Goal: Task Accomplishment & Management: Complete application form

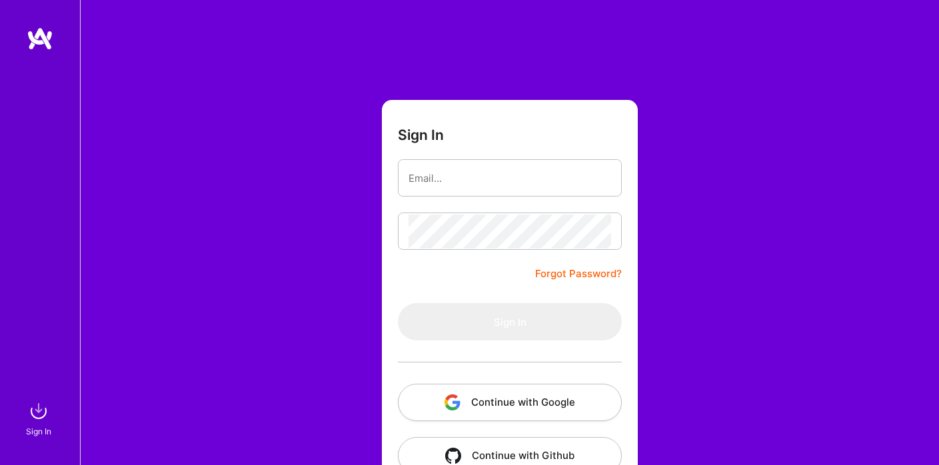
scroll to position [35, 0]
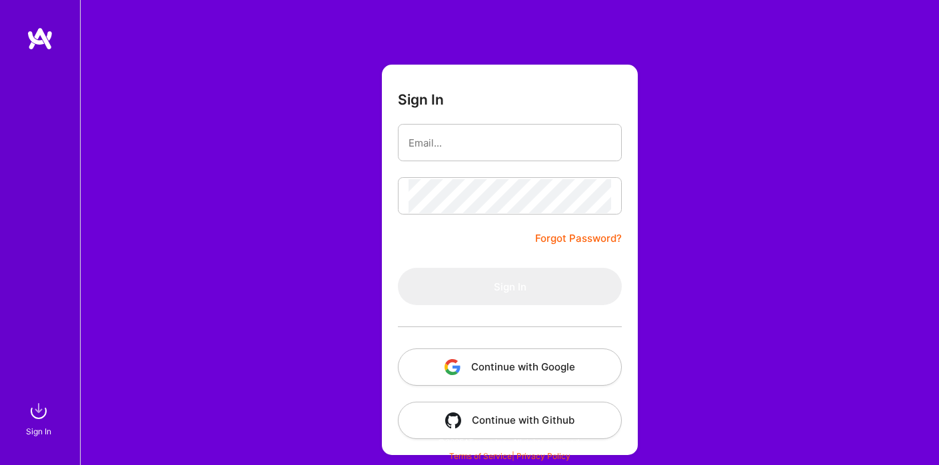
click at [487, 359] on button "Continue with Google" at bounding box center [510, 367] width 224 height 37
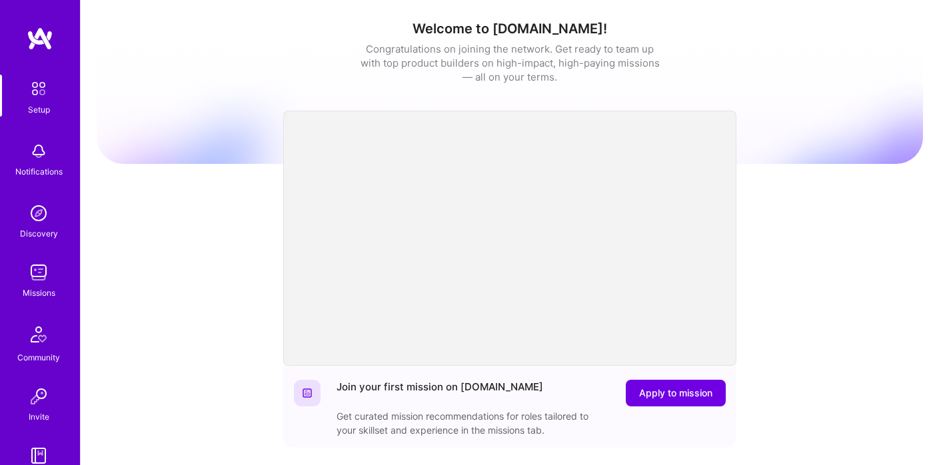
click at [33, 286] on div "Missions" at bounding box center [39, 293] width 33 height 14
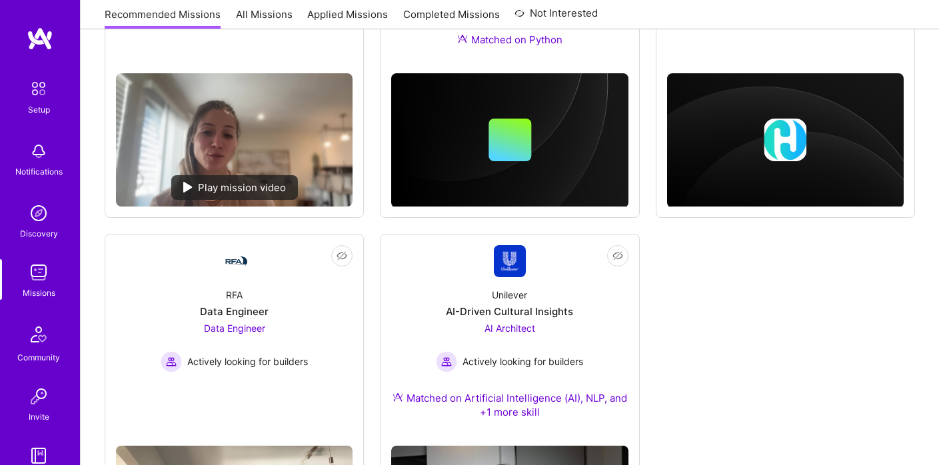
scroll to position [893, 0]
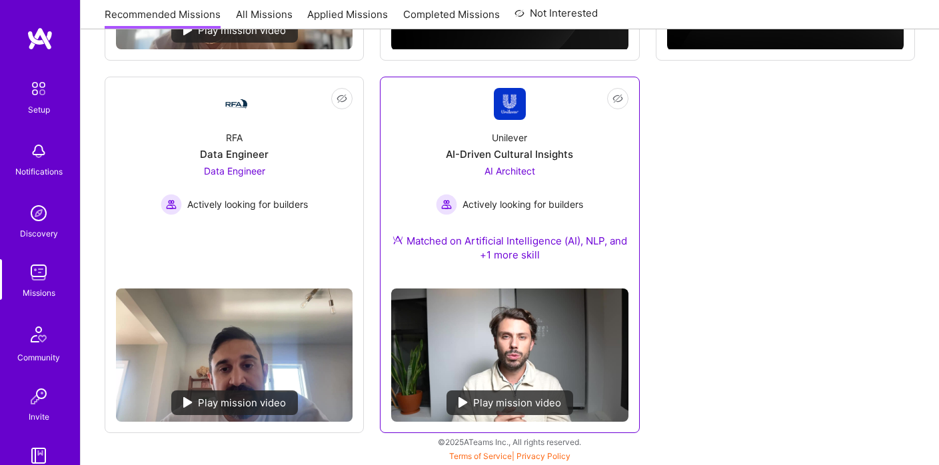
click at [569, 166] on div "AI Architect Actively looking for builders" at bounding box center [509, 189] width 147 height 51
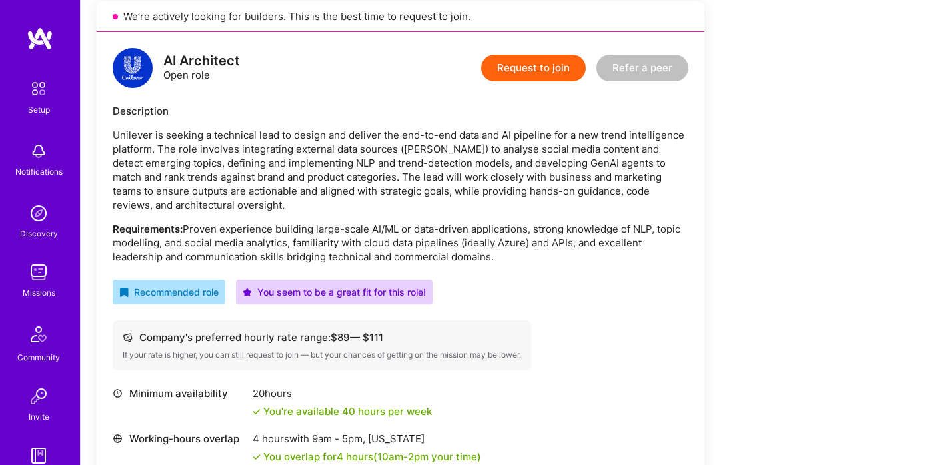
scroll to position [307, 0]
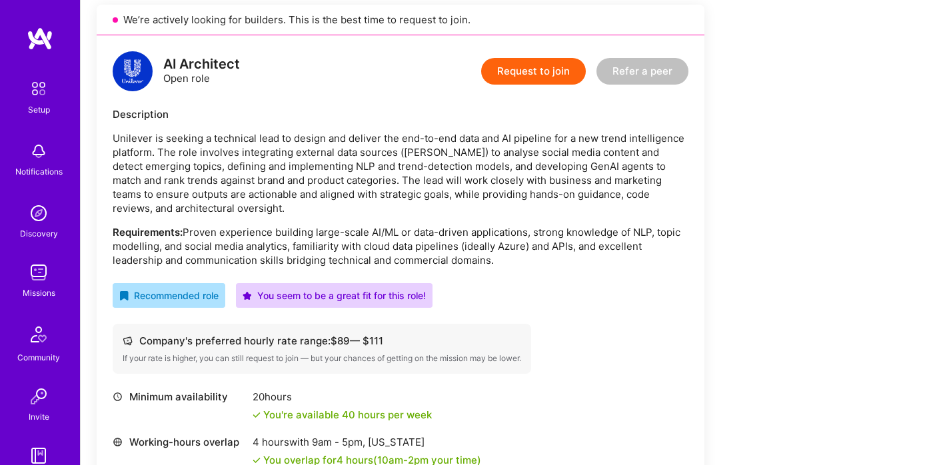
click at [528, 65] on button "Request to join" at bounding box center [533, 71] width 105 height 27
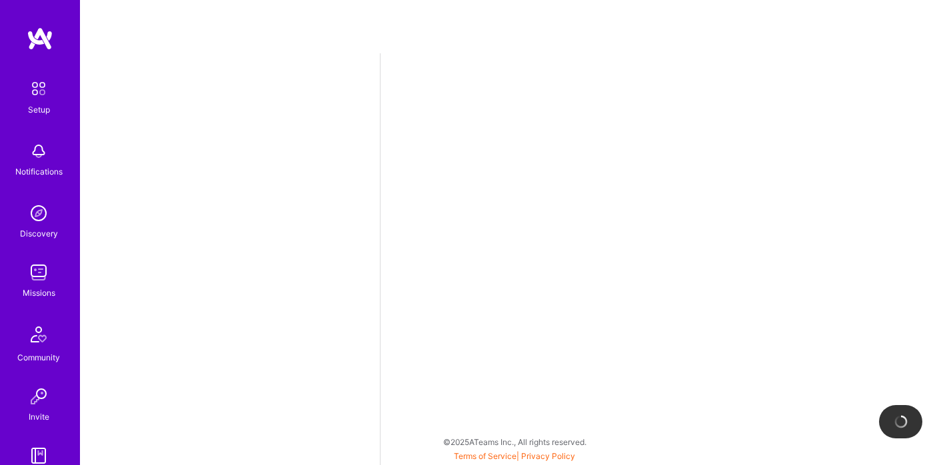
select select "US"
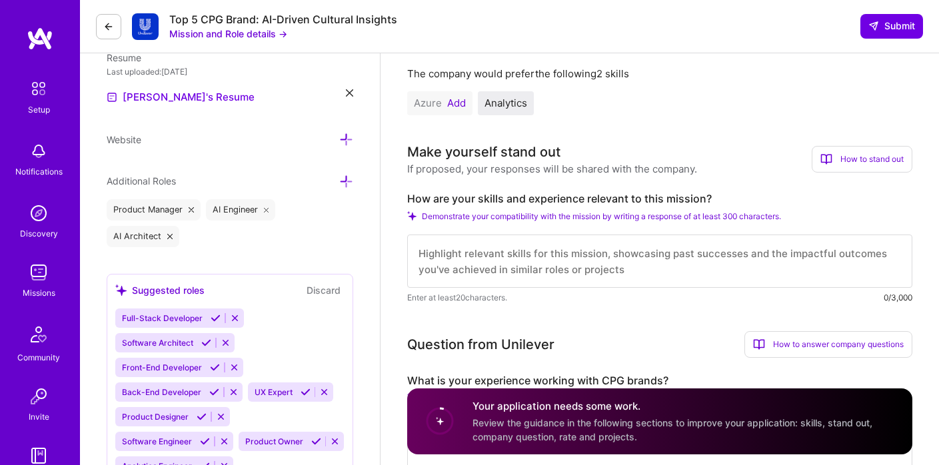
scroll to position [437, 0]
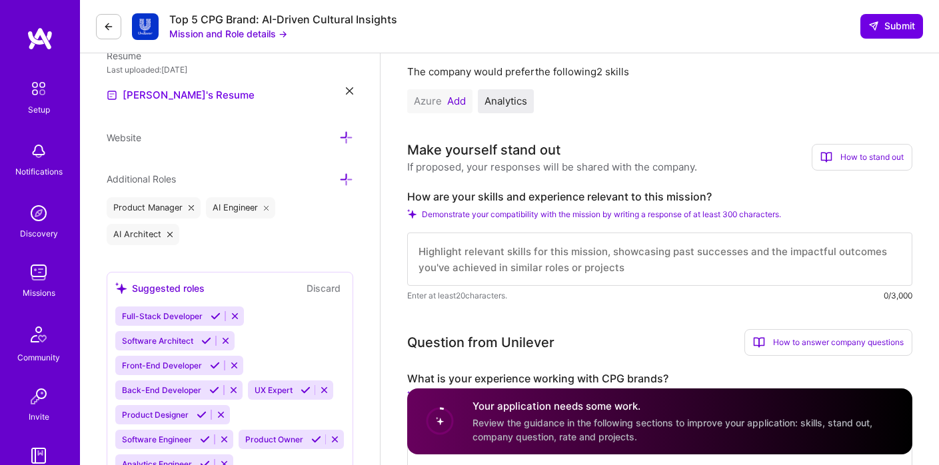
click at [481, 245] on textarea at bounding box center [659, 259] width 505 height 53
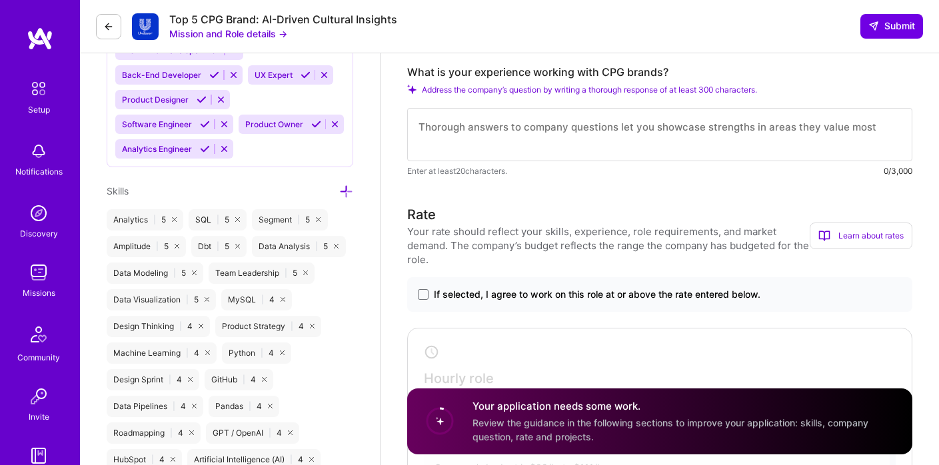
scroll to position [782, 0]
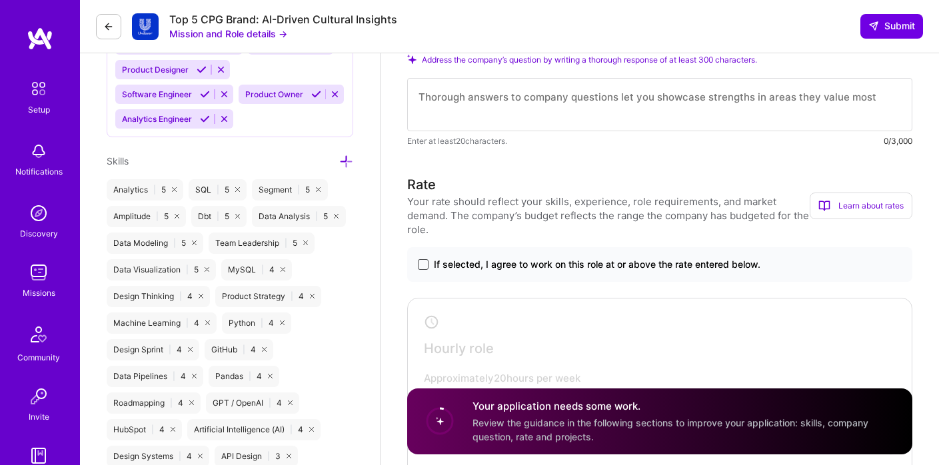
click at [423, 259] on span at bounding box center [423, 264] width 11 height 11
click at [0, 0] on input "If selected, I agree to work on this role at or above the rate entered below." at bounding box center [0, 0] width 0 height 0
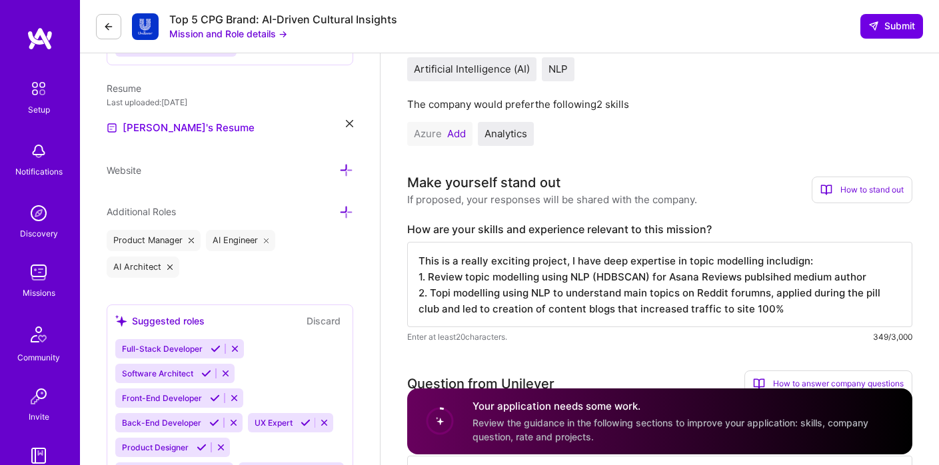
scroll to position [546, 0]
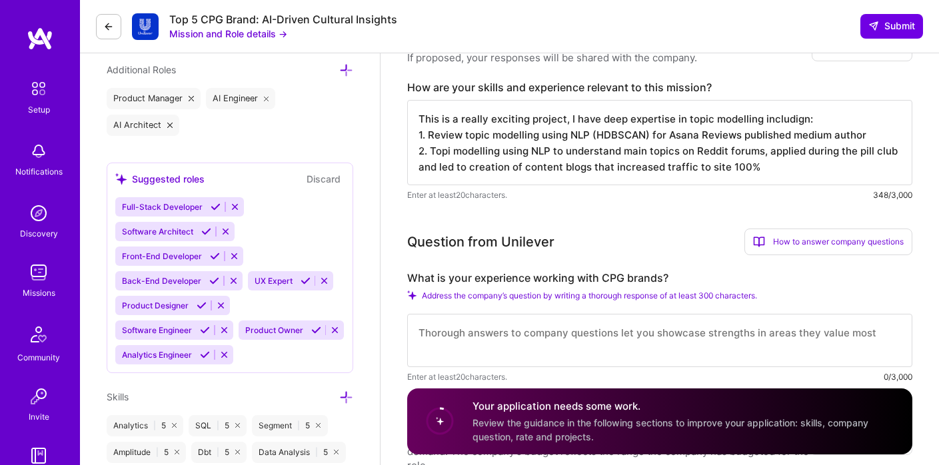
click at [748, 107] on textarea "This is a really exciting project, I have deep expertise in topic modelling inc…" at bounding box center [659, 142] width 505 height 85
click at [783, 106] on textarea "This is a really exciting project, I have deep expertise in topic modeling incl…" at bounding box center [659, 142] width 505 height 85
type textarea "This is a really exciting project, I have deep expertise in topic modeling incl…"
